Goal: Task Accomplishment & Management: Use online tool/utility

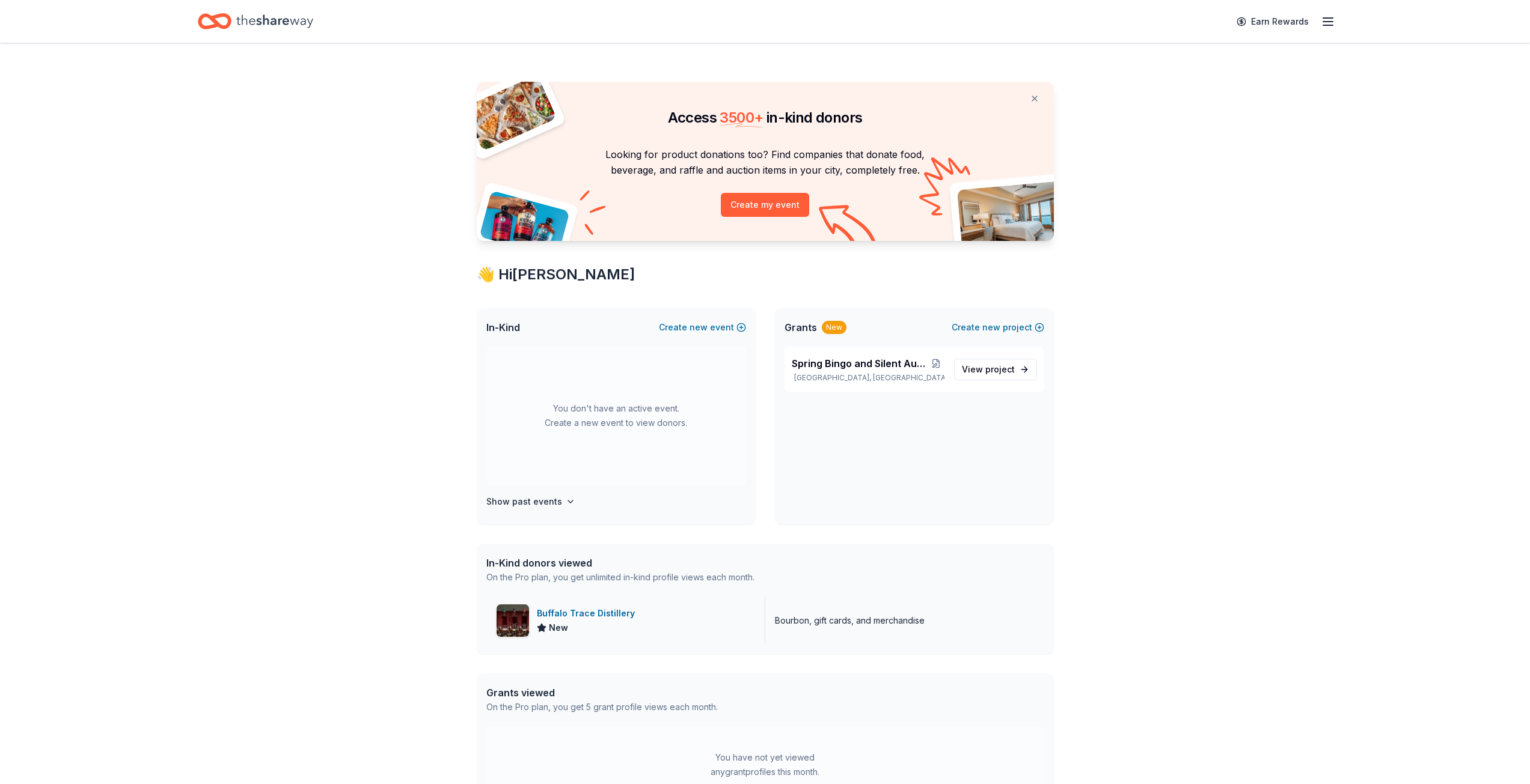
click at [567, 612] on div "Buffalo Trace Distillery" at bounding box center [588, 614] width 103 height 15
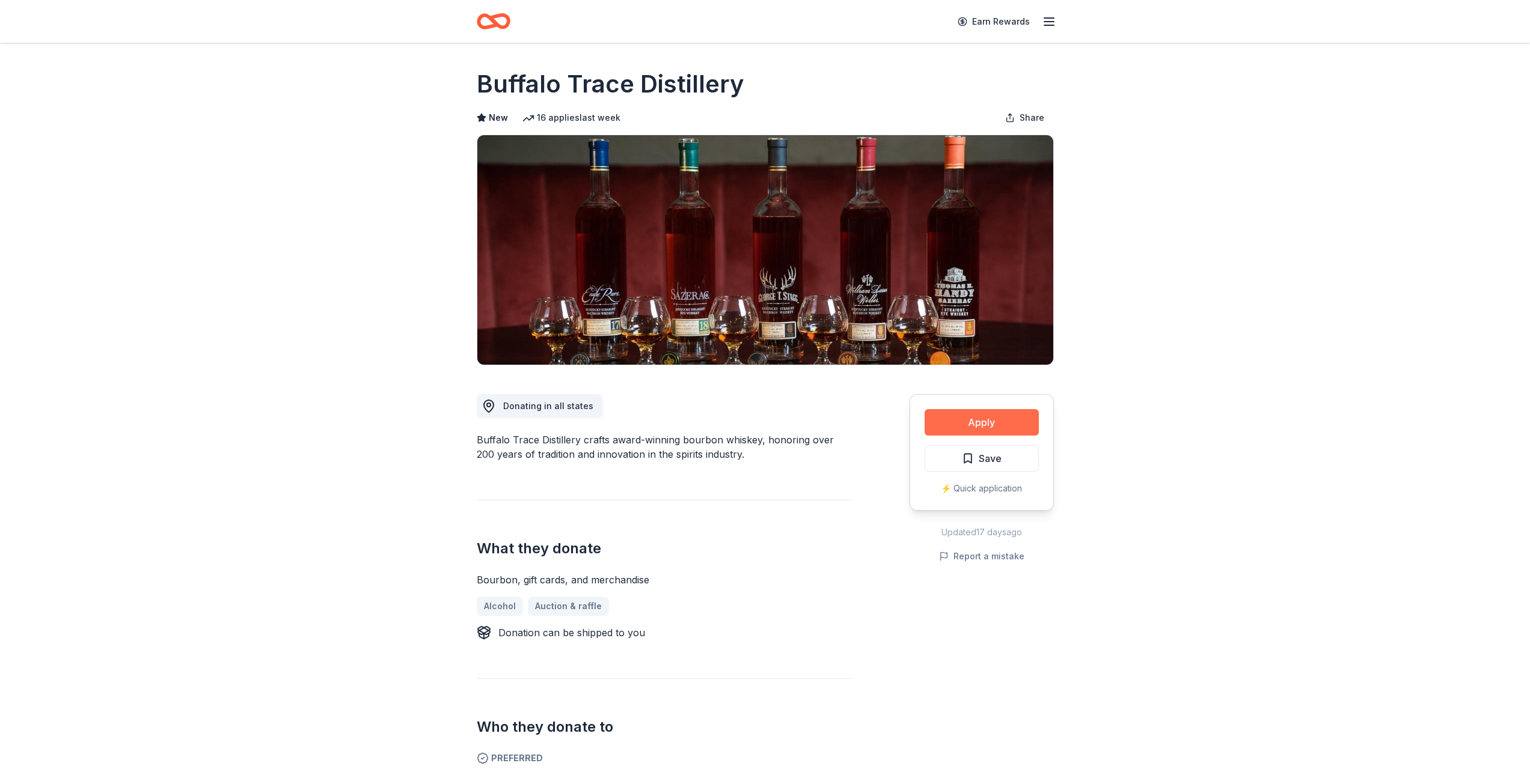
click at [985, 421] on button "Apply" at bounding box center [981, 423] width 114 height 27
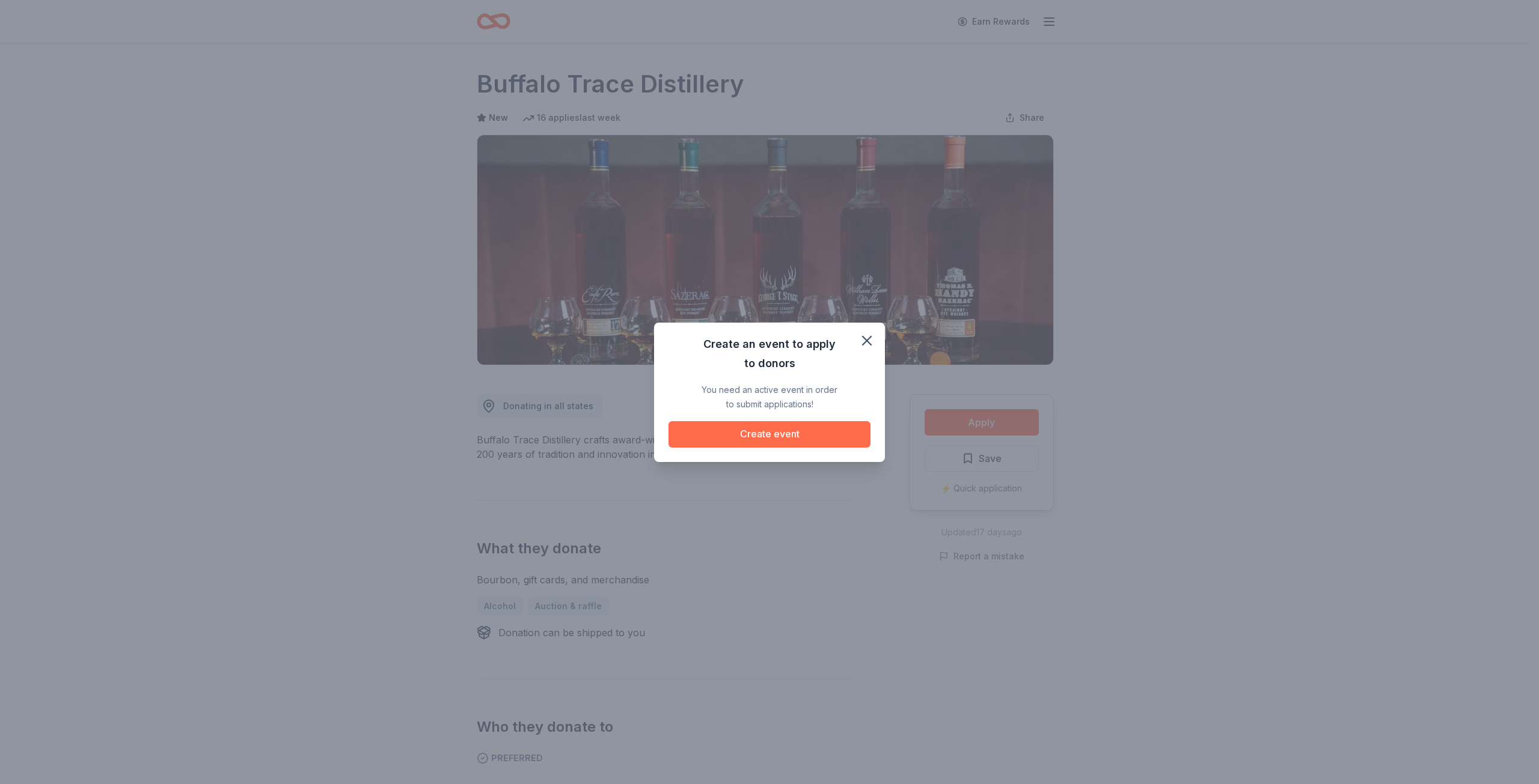
click at [788, 431] on button "Create event" at bounding box center [769, 434] width 202 height 27
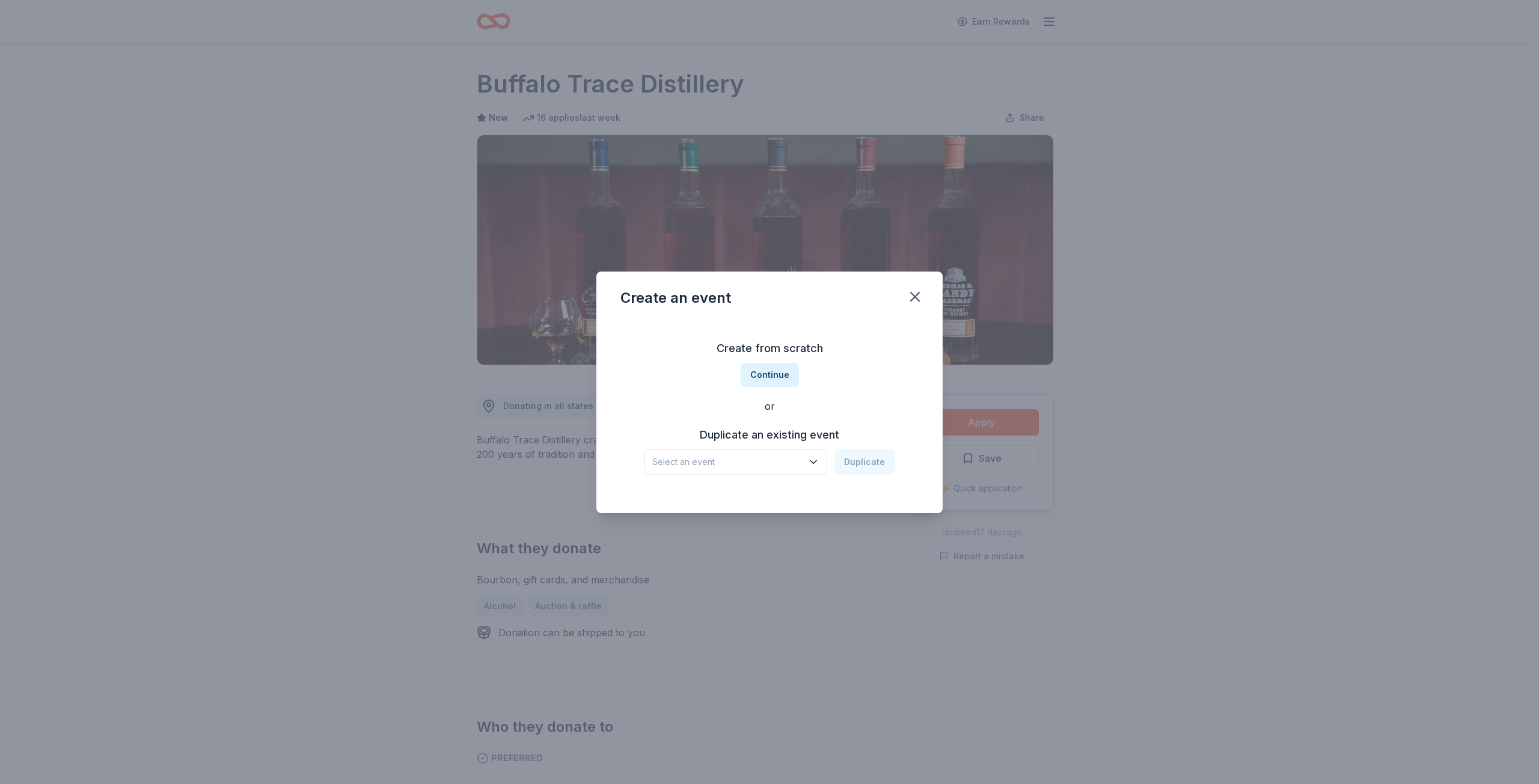
click at [810, 461] on icon "button" at bounding box center [814, 462] width 12 height 12
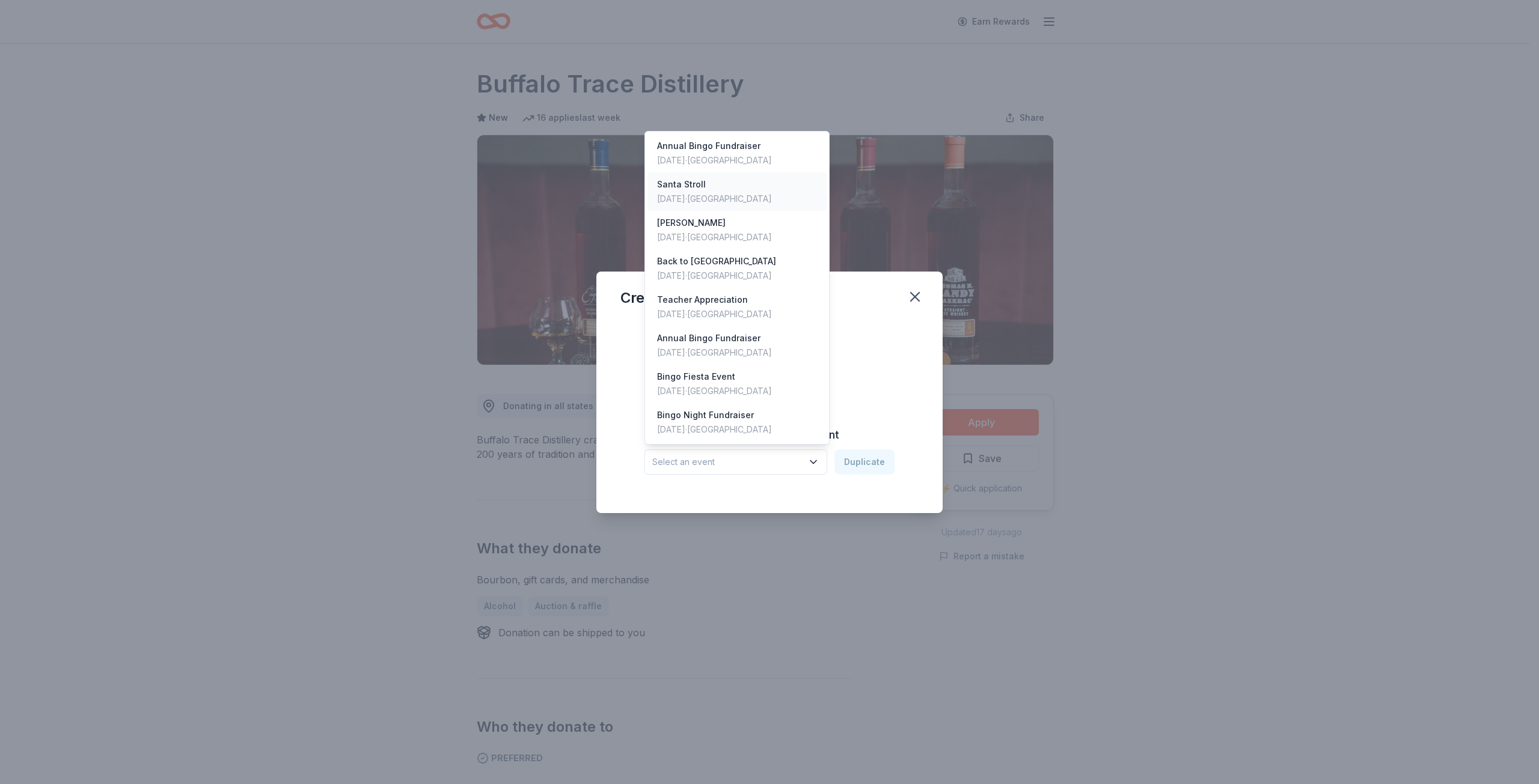
click at [700, 191] on div "Santa Stroll" at bounding box center [714, 184] width 115 height 15
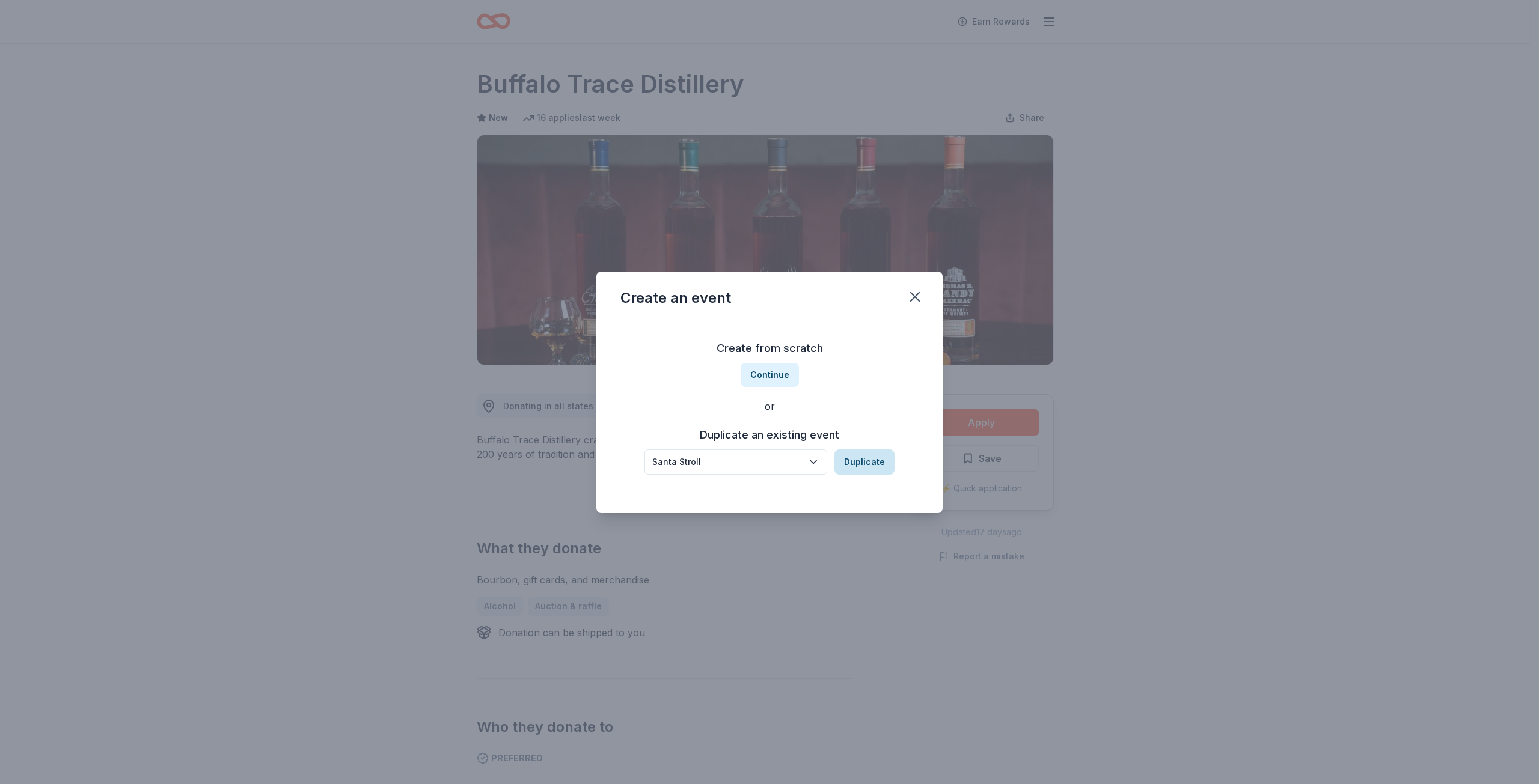
click at [861, 458] on button "Duplicate" at bounding box center [864, 462] width 60 height 25
